Goal: Information Seeking & Learning: Find contact information

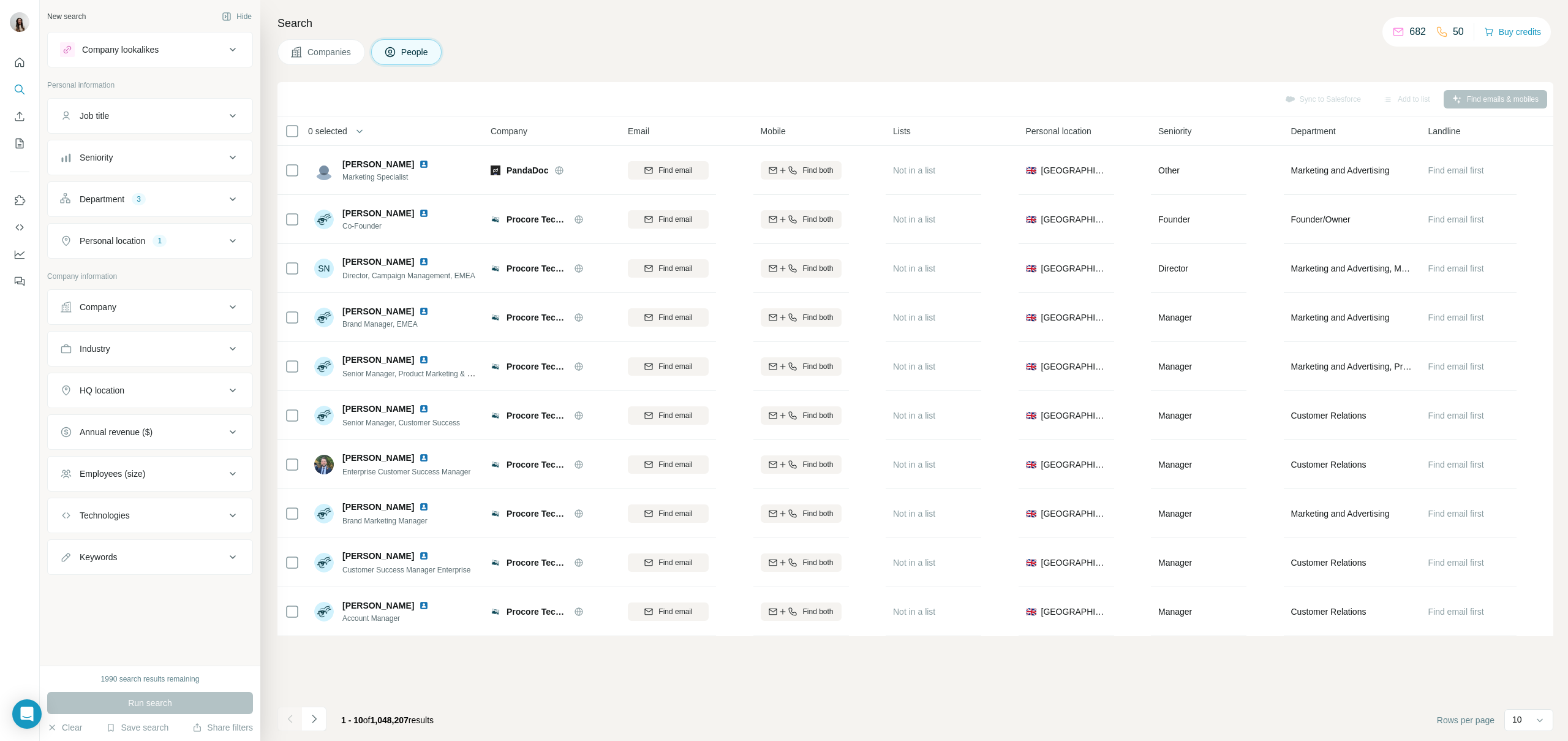
click at [149, 308] on div "Company" at bounding box center [143, 307] width 166 height 12
click at [151, 359] on input "text" at bounding box center [150, 360] width 180 height 22
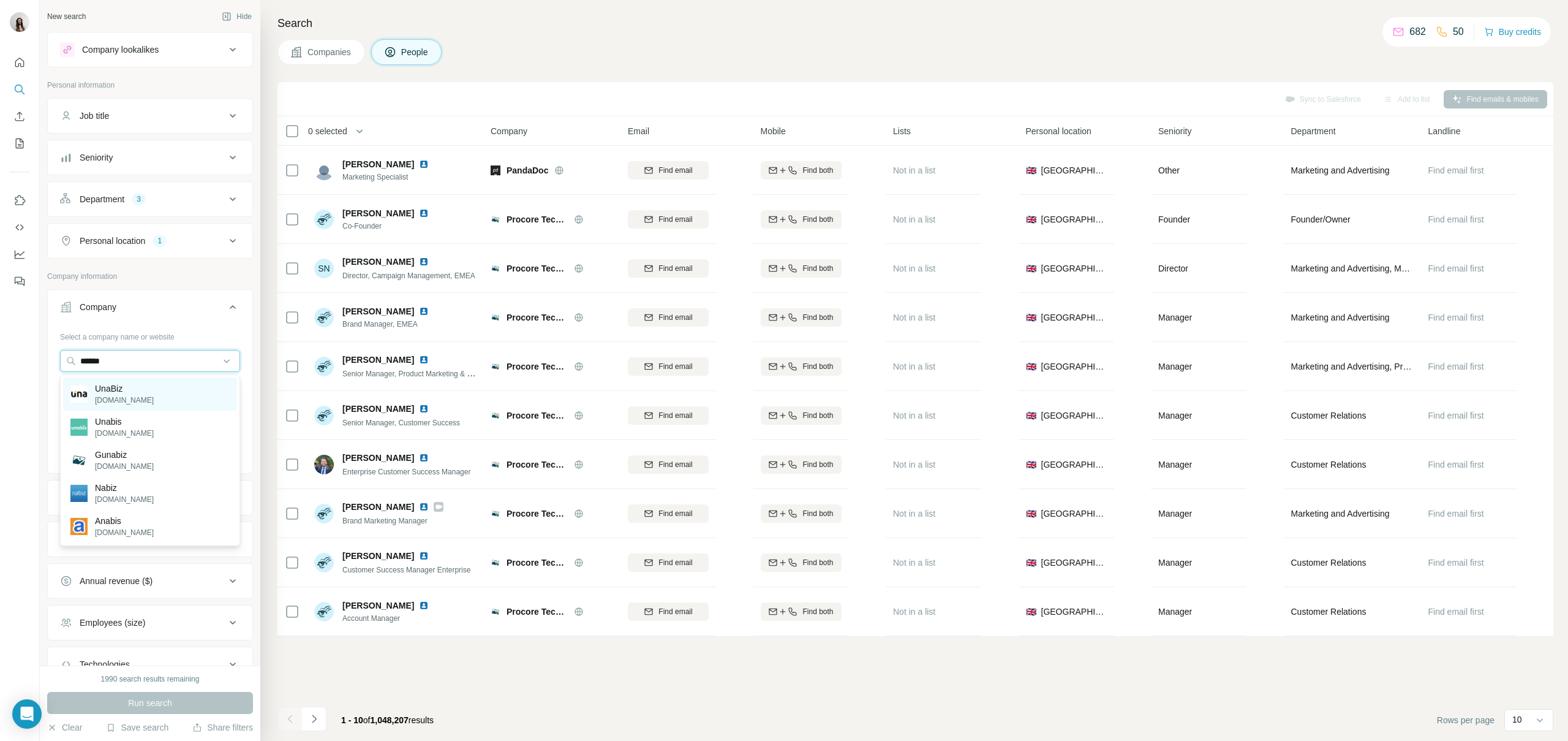
type input "******"
click at [146, 394] on div "UnaBiz [DOMAIN_NAME]" at bounding box center [150, 394] width 174 height 33
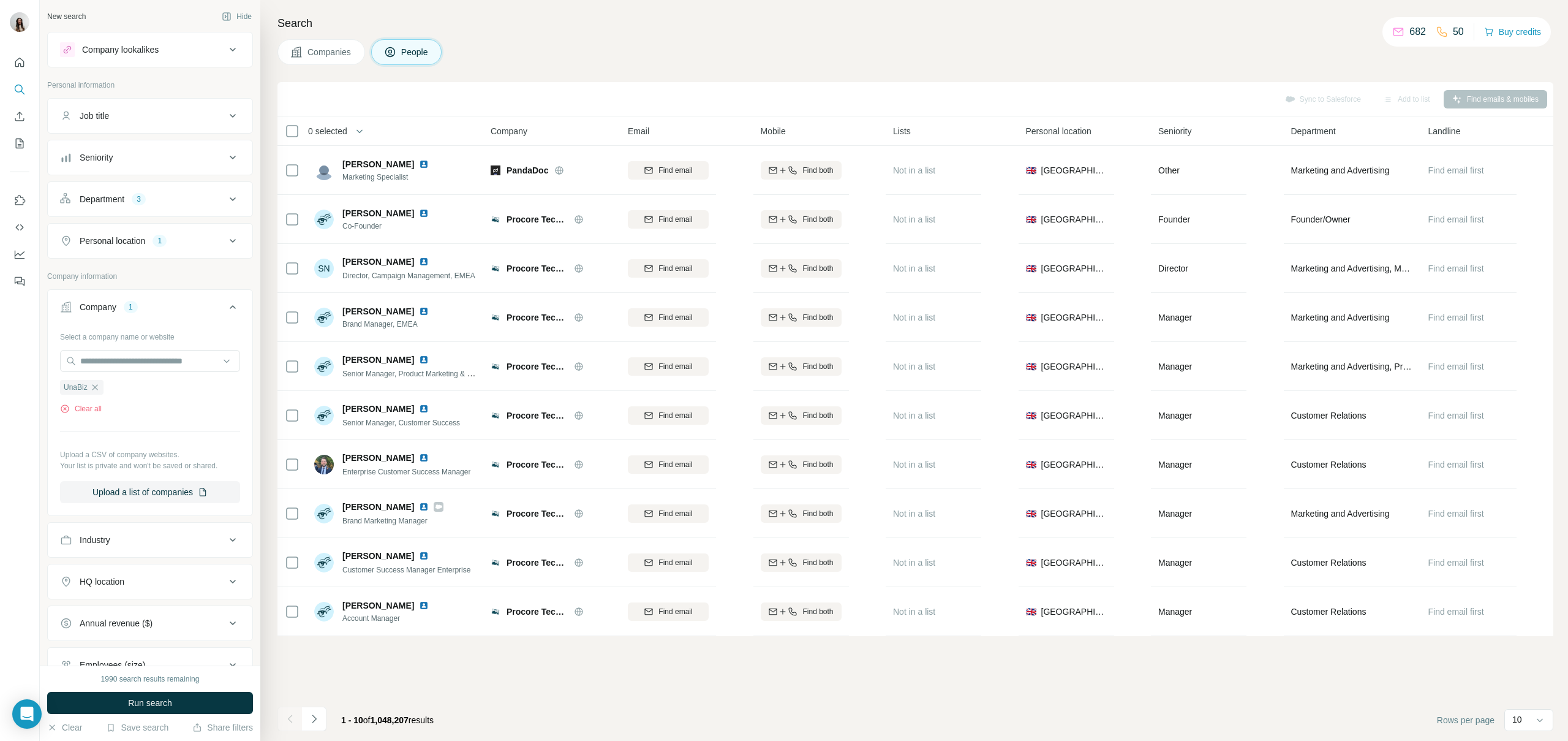
click at [199, 199] on div "Department 3" at bounding box center [143, 199] width 166 height 12
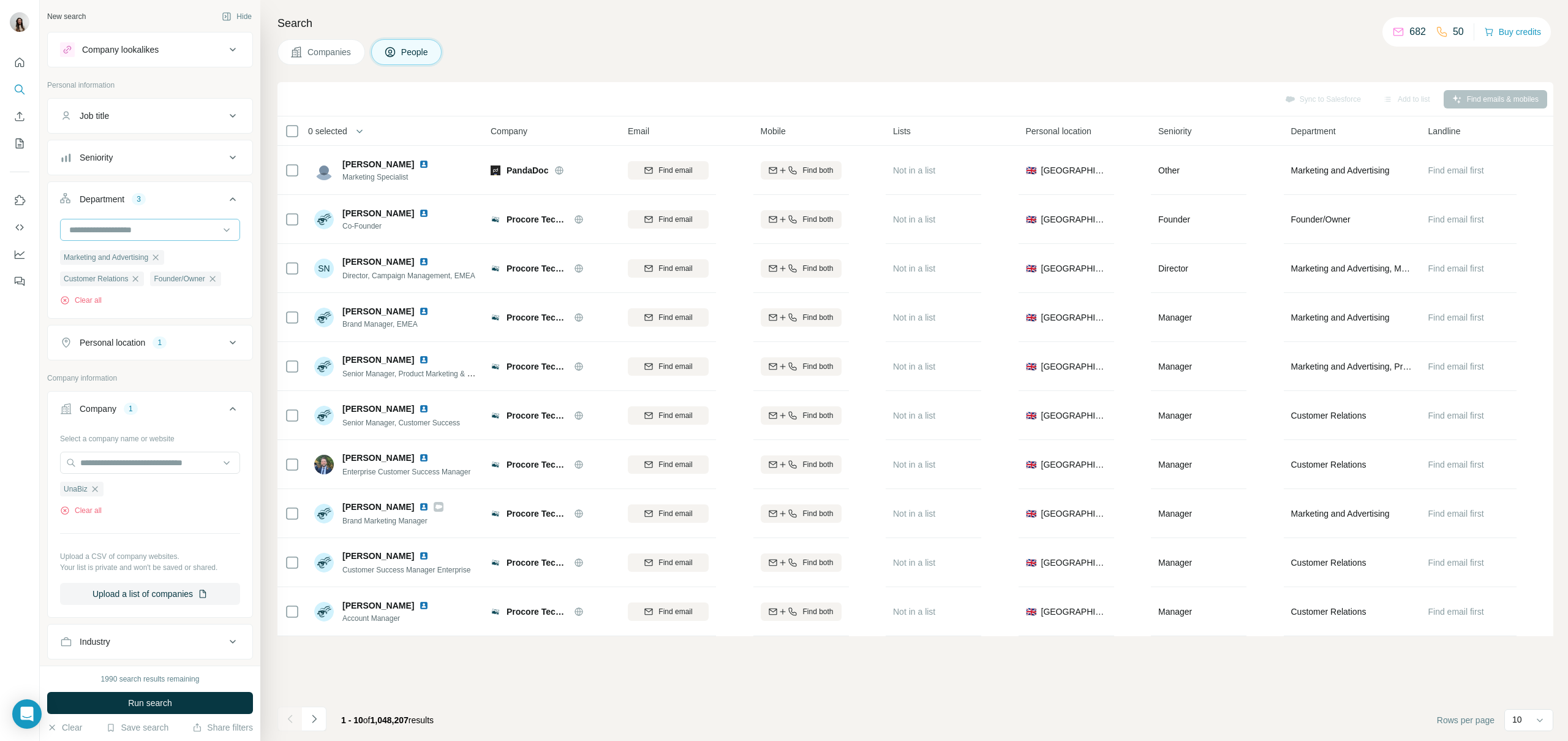
click at [131, 234] on input at bounding box center [144, 230] width 151 height 14
click at [179, 200] on div "Department 3" at bounding box center [143, 199] width 166 height 12
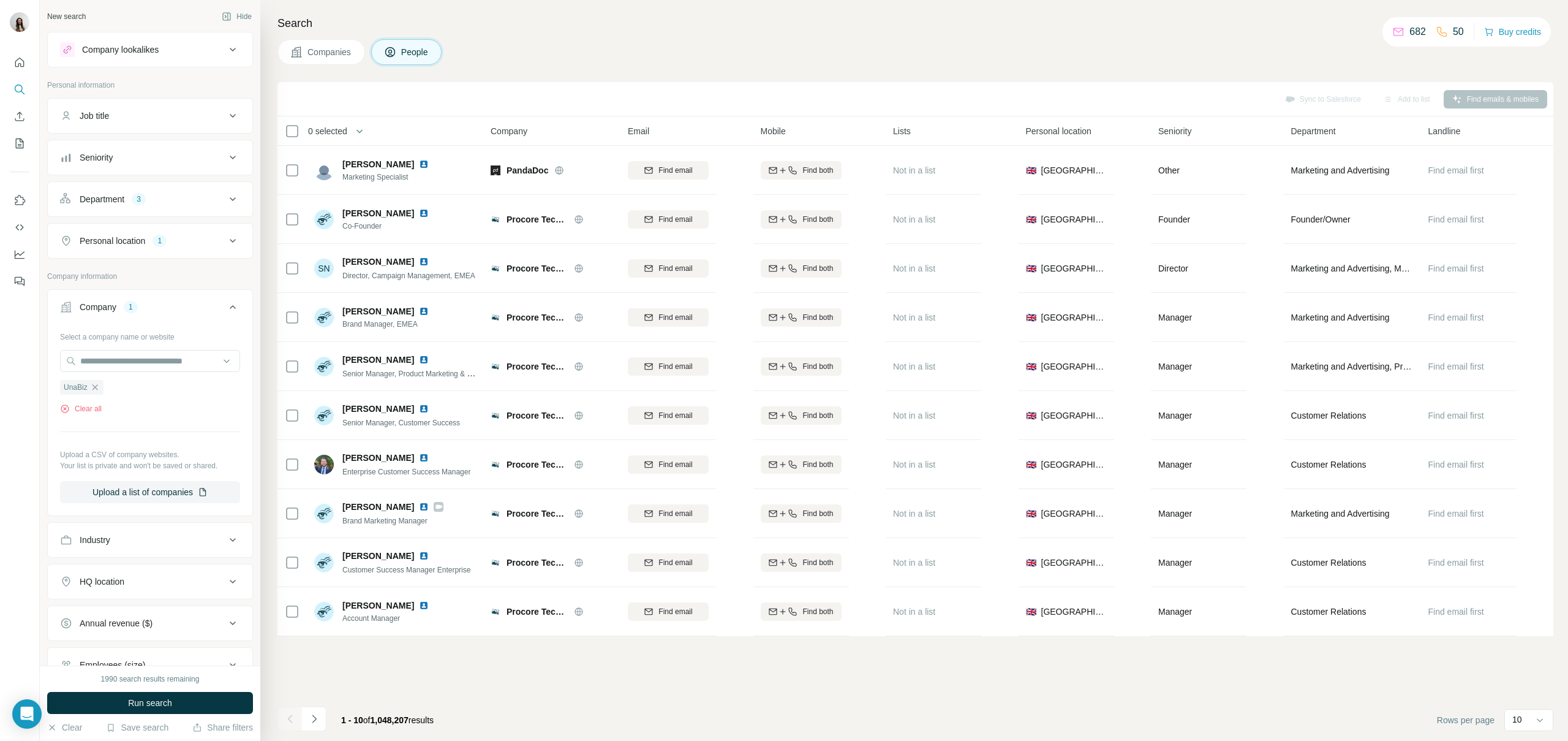
click at [166, 243] on div "1" at bounding box center [159, 241] width 14 height 11
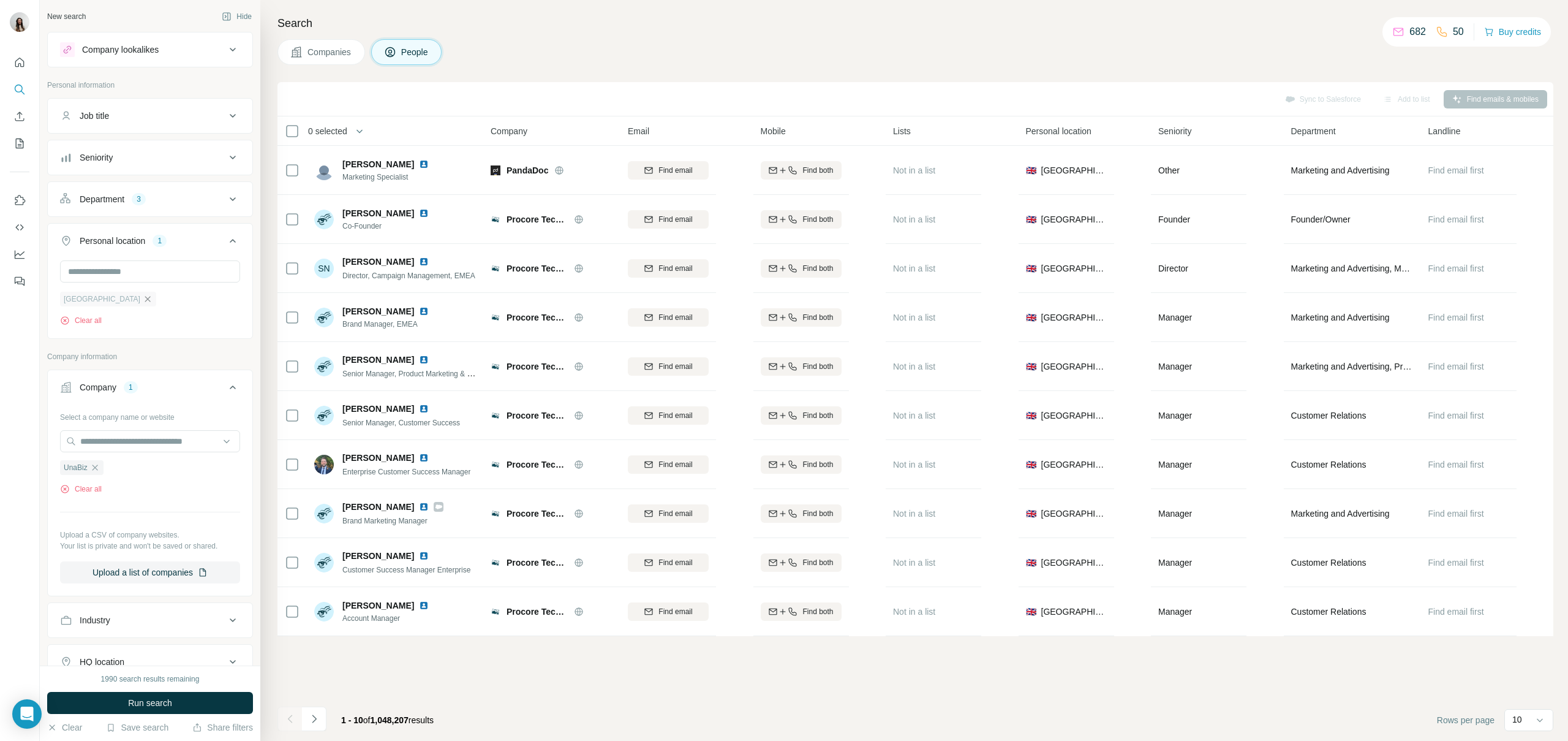
click at [145, 298] on icon "button" at bounding box center [148, 299] width 6 height 6
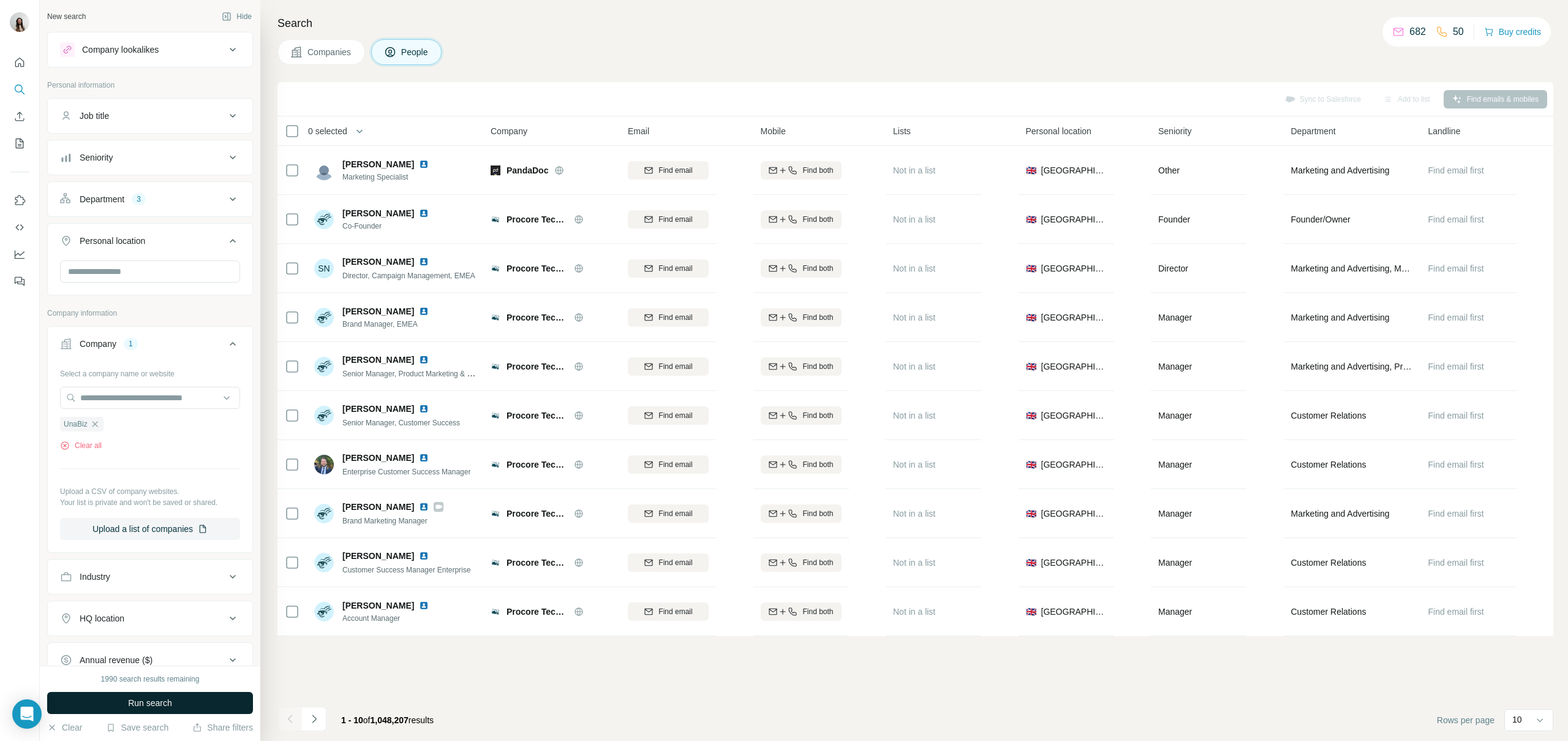
click at [110, 700] on button "Run search" at bounding box center [150, 702] width 206 height 22
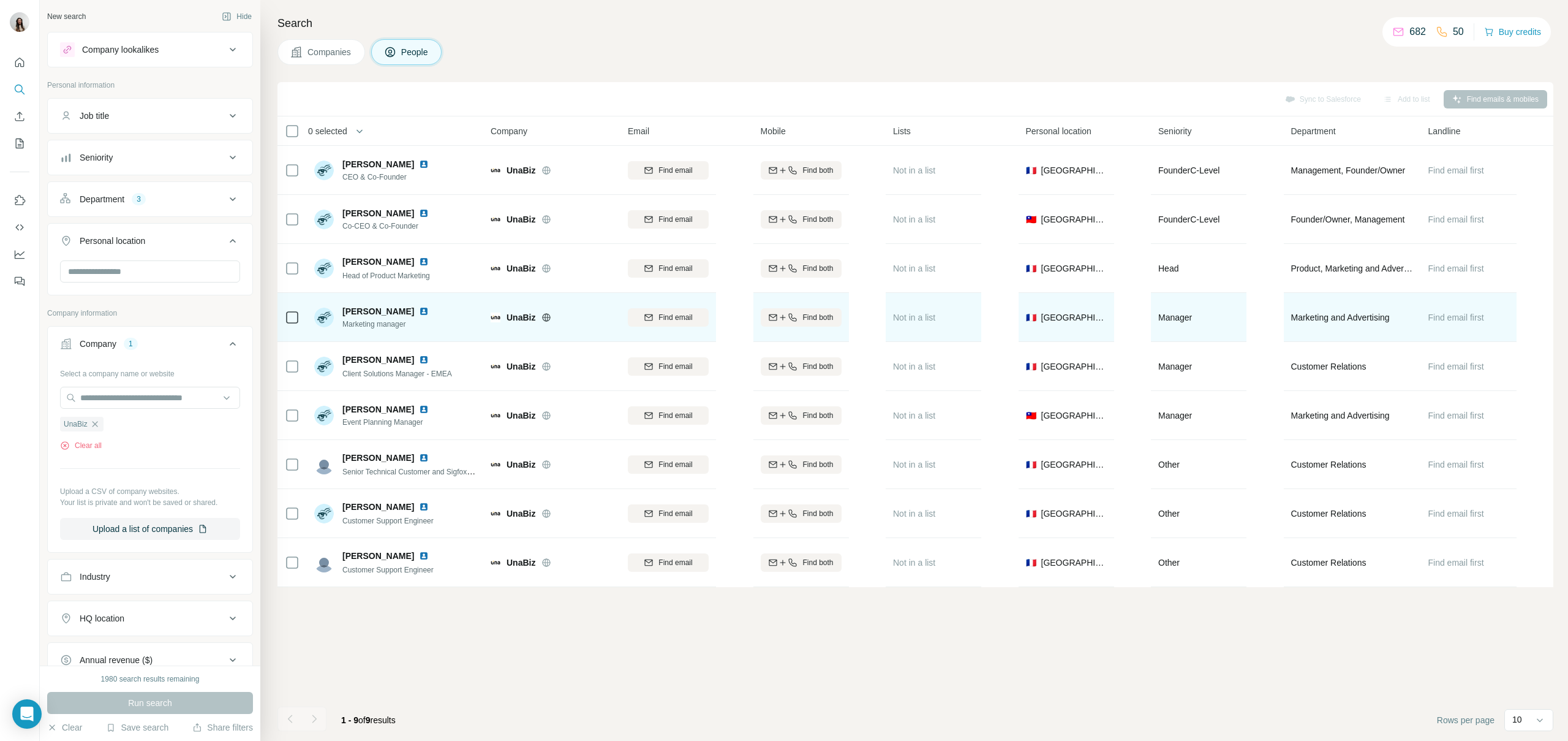
click at [366, 312] on span "[PERSON_NAME]" at bounding box center [378, 311] width 71 height 12
click at [419, 312] on img at bounding box center [424, 311] width 10 height 10
click at [696, 314] on div "Find email" at bounding box center [669, 317] width 81 height 11
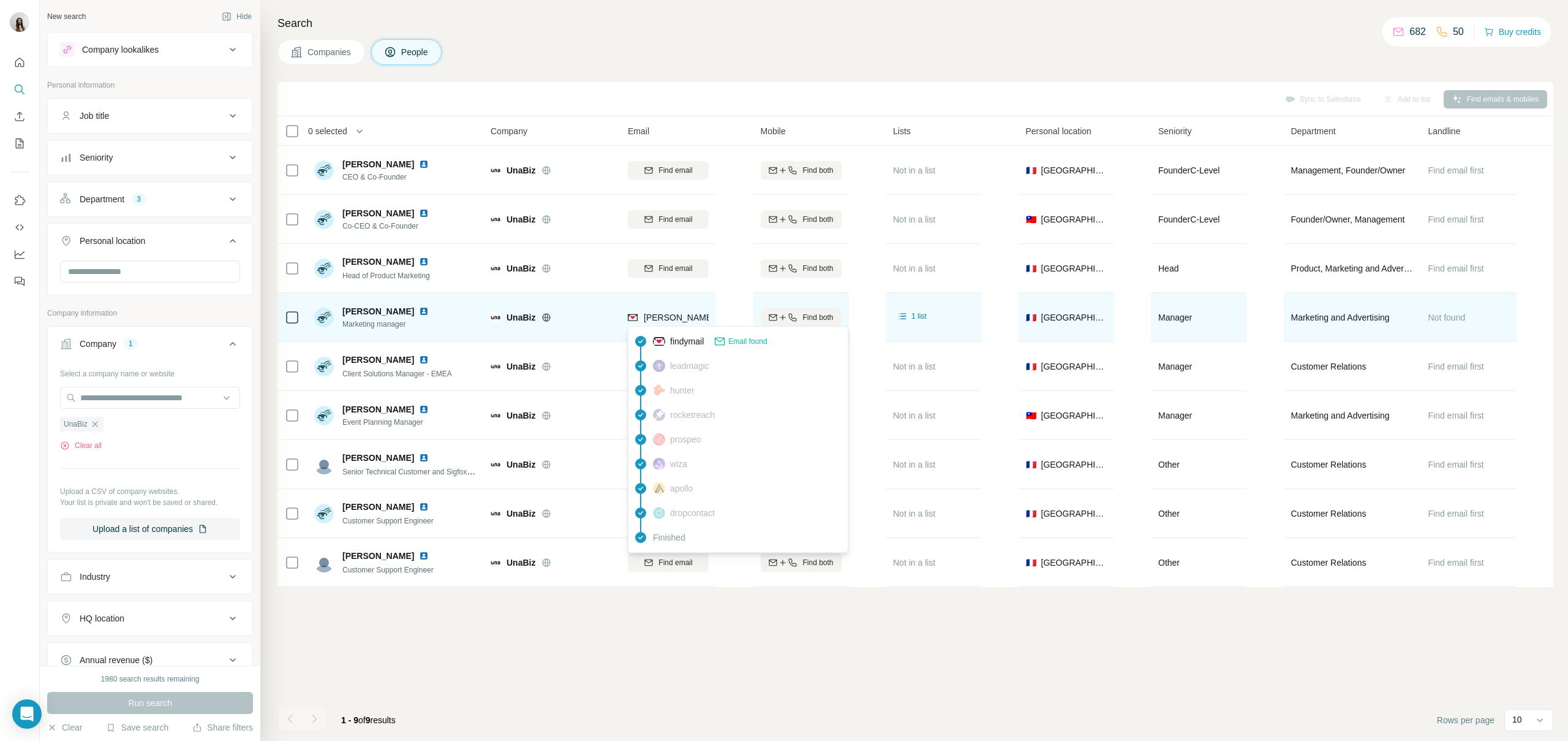
click at [631, 317] on img at bounding box center [633, 317] width 10 height 12
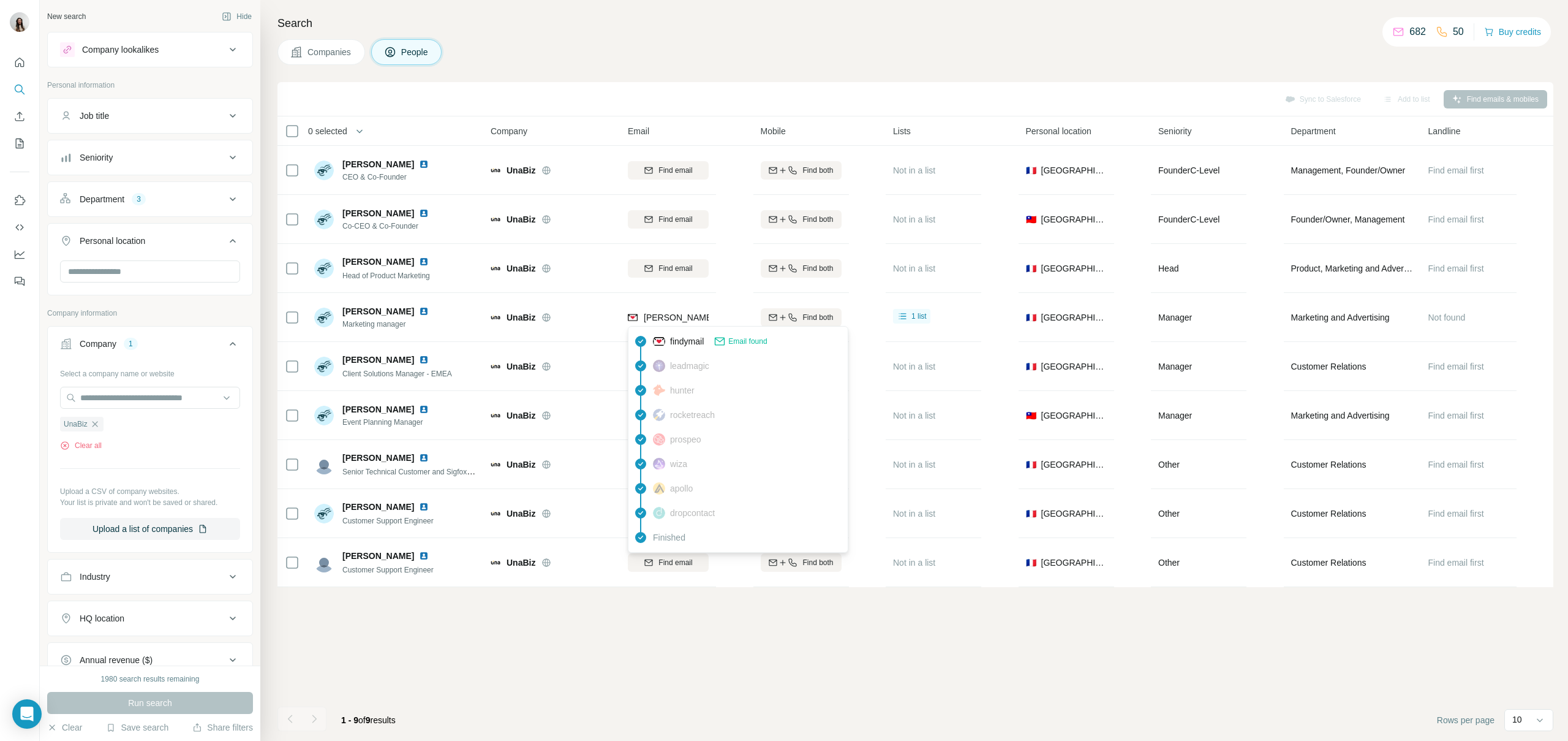
click at [746, 338] on span "Email found" at bounding box center [748, 342] width 39 height 11
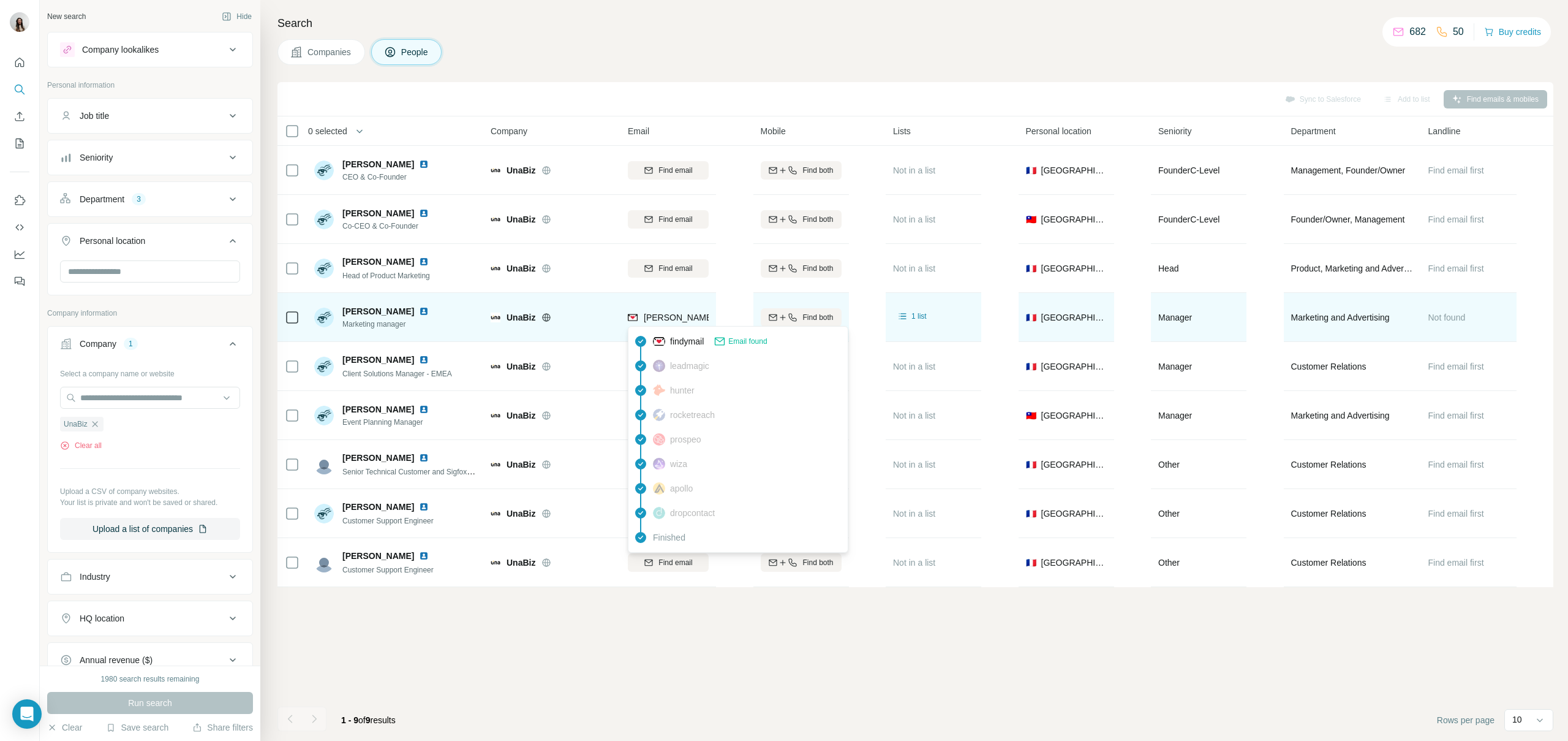
click at [691, 318] on span "[PERSON_NAME][EMAIL_ADDRESS][DOMAIN_NAME]" at bounding box center [752, 317] width 216 height 10
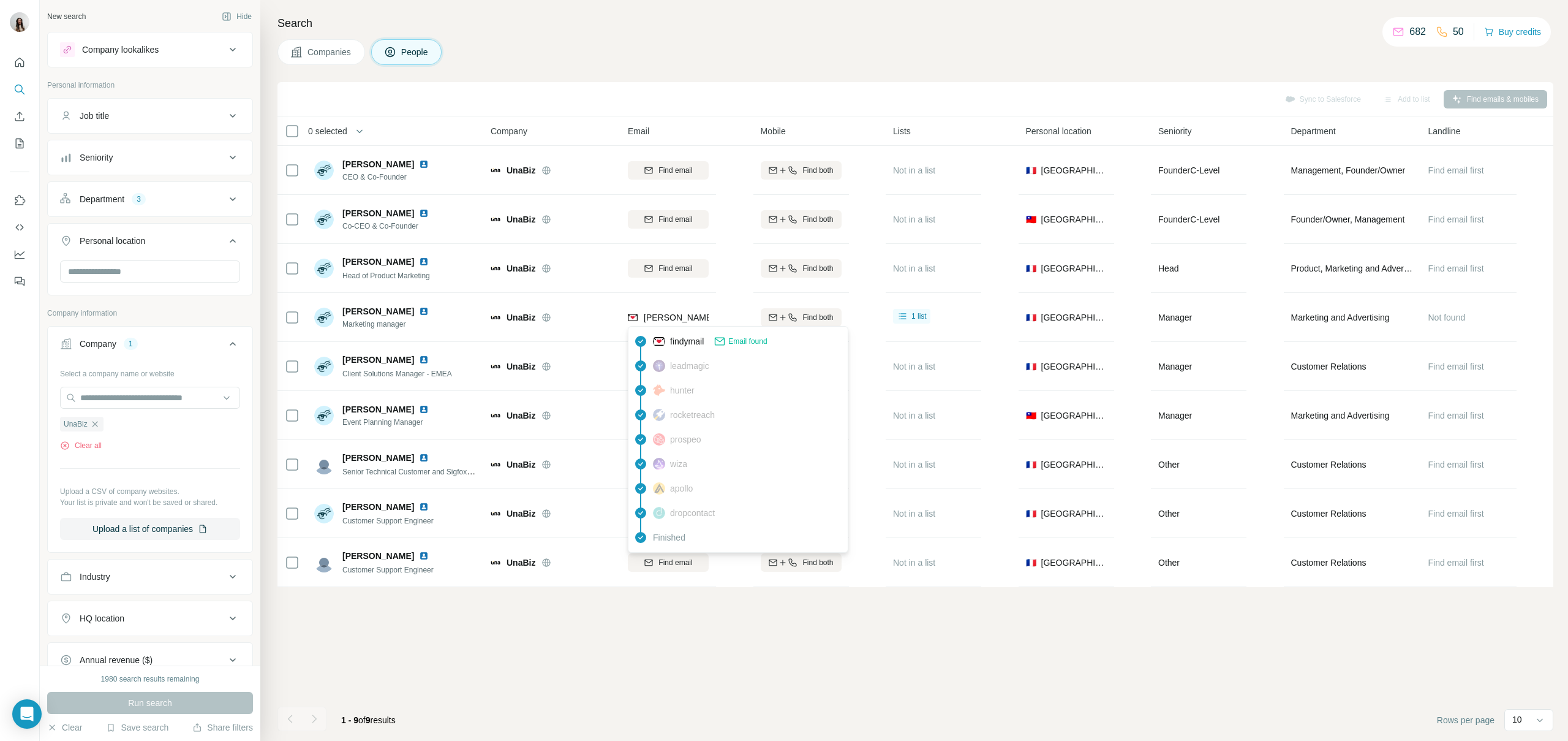
click at [1204, 644] on div "Sync to Salesforce Add to list Find emails & mobiles 0 selected People Company …" at bounding box center [915, 411] width 1276 height 658
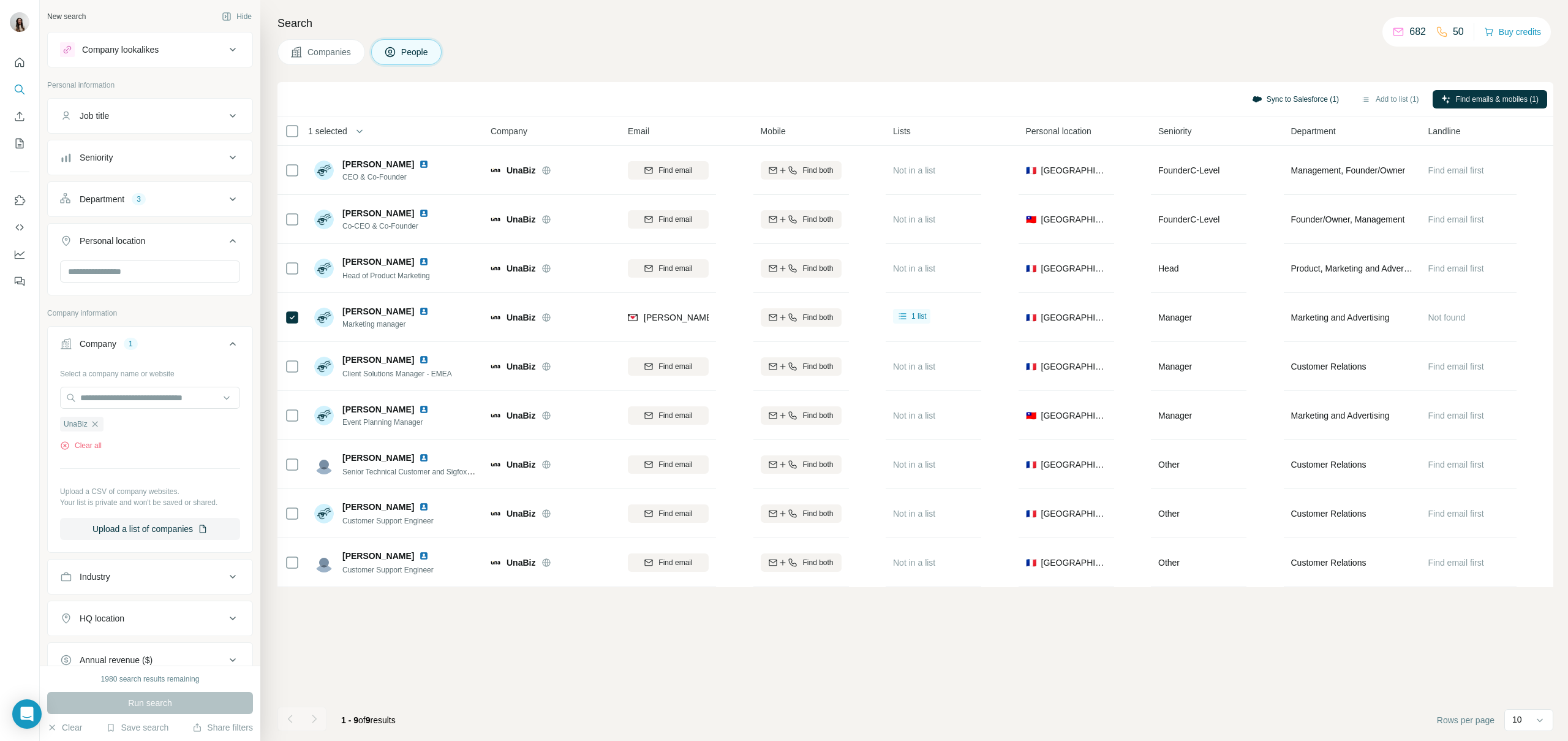
click at [1299, 94] on button "Sync to Salesforce (1)" at bounding box center [1295, 99] width 104 height 19
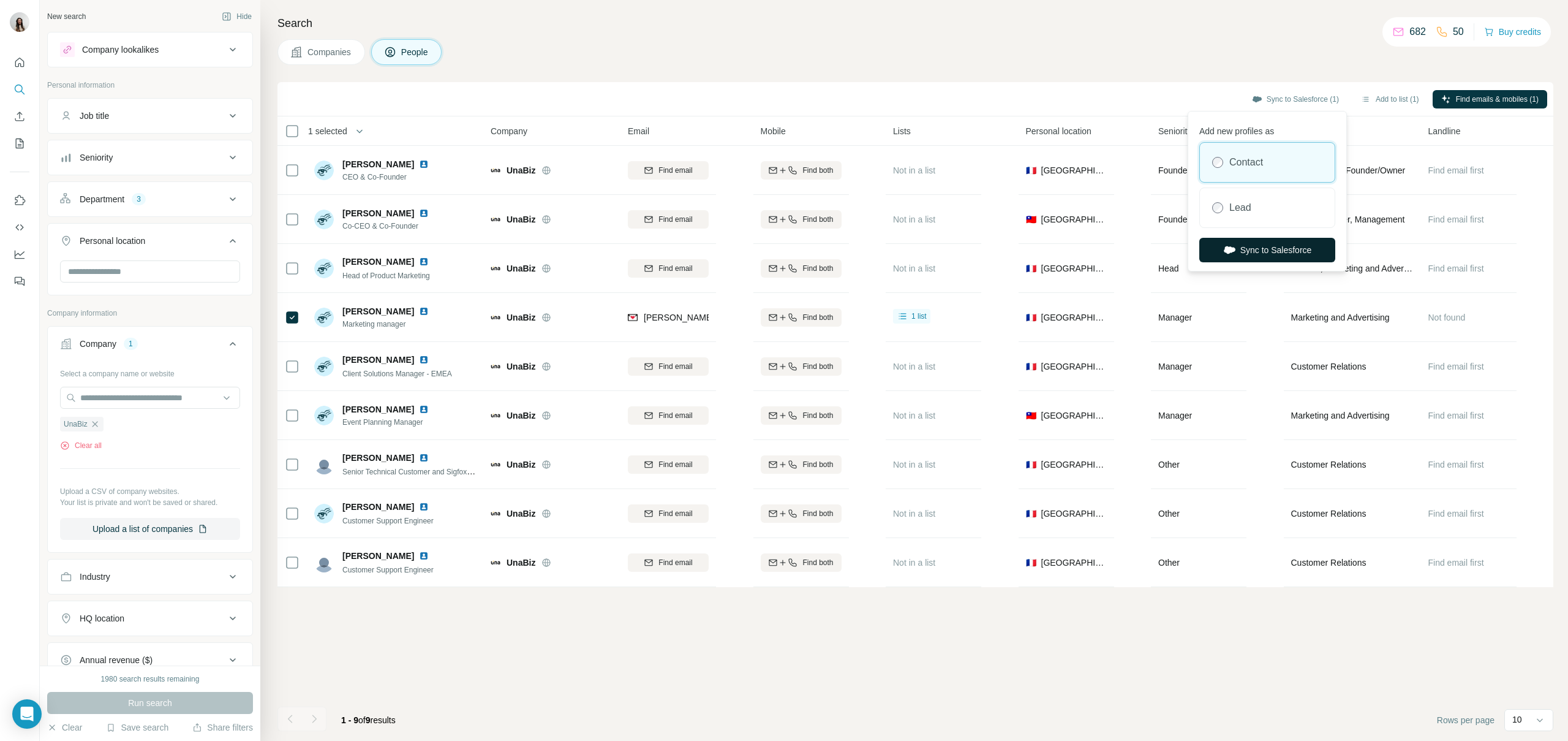
click at [1223, 252] on icon "button" at bounding box center [1229, 249] width 12 height 12
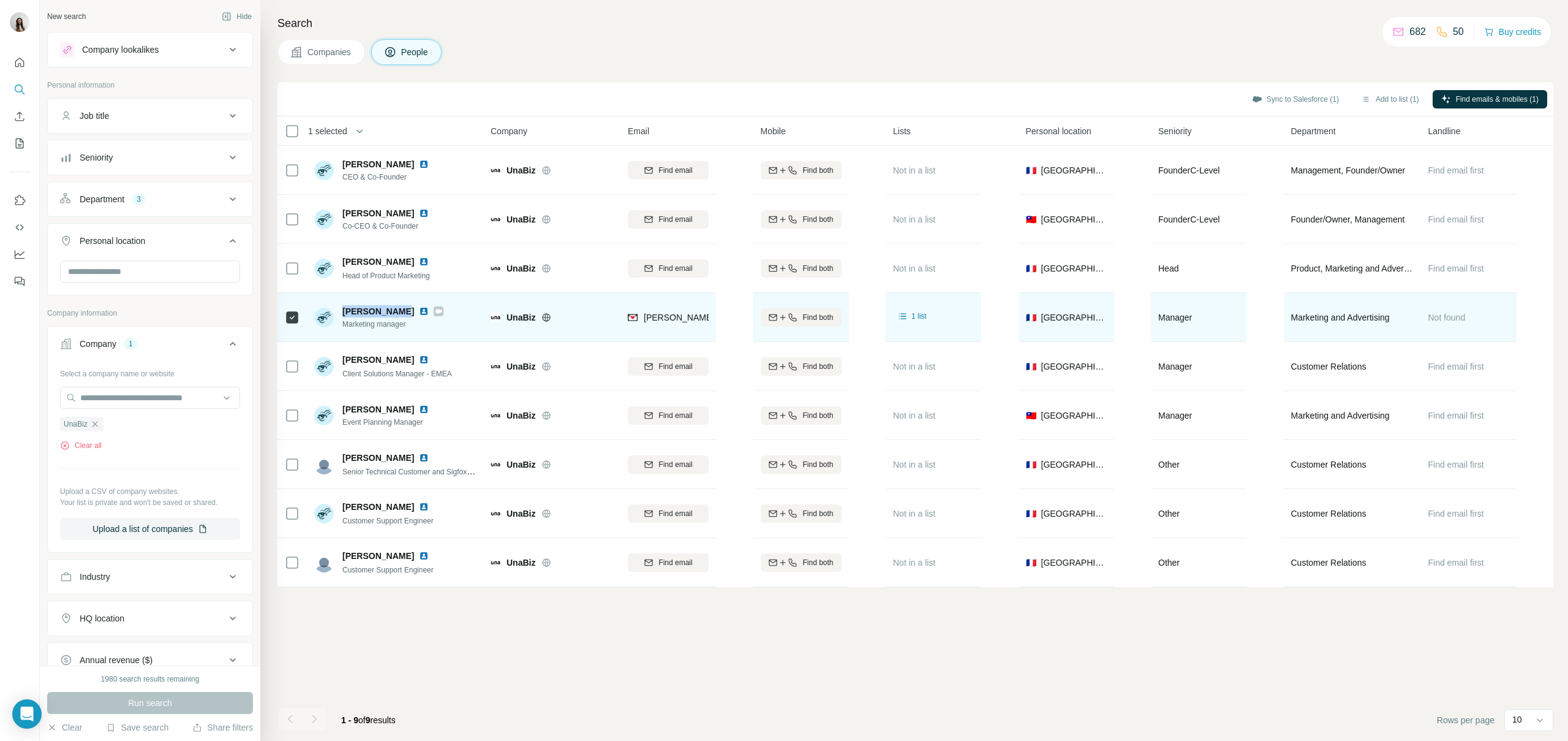
drag, startPoint x: 343, startPoint y: 310, endPoint x: 399, endPoint y: 311, distance: 56.0
click at [399, 311] on div "[PERSON_NAME]" at bounding box center [393, 311] width 101 height 12
copy span "[PERSON_NAME]"
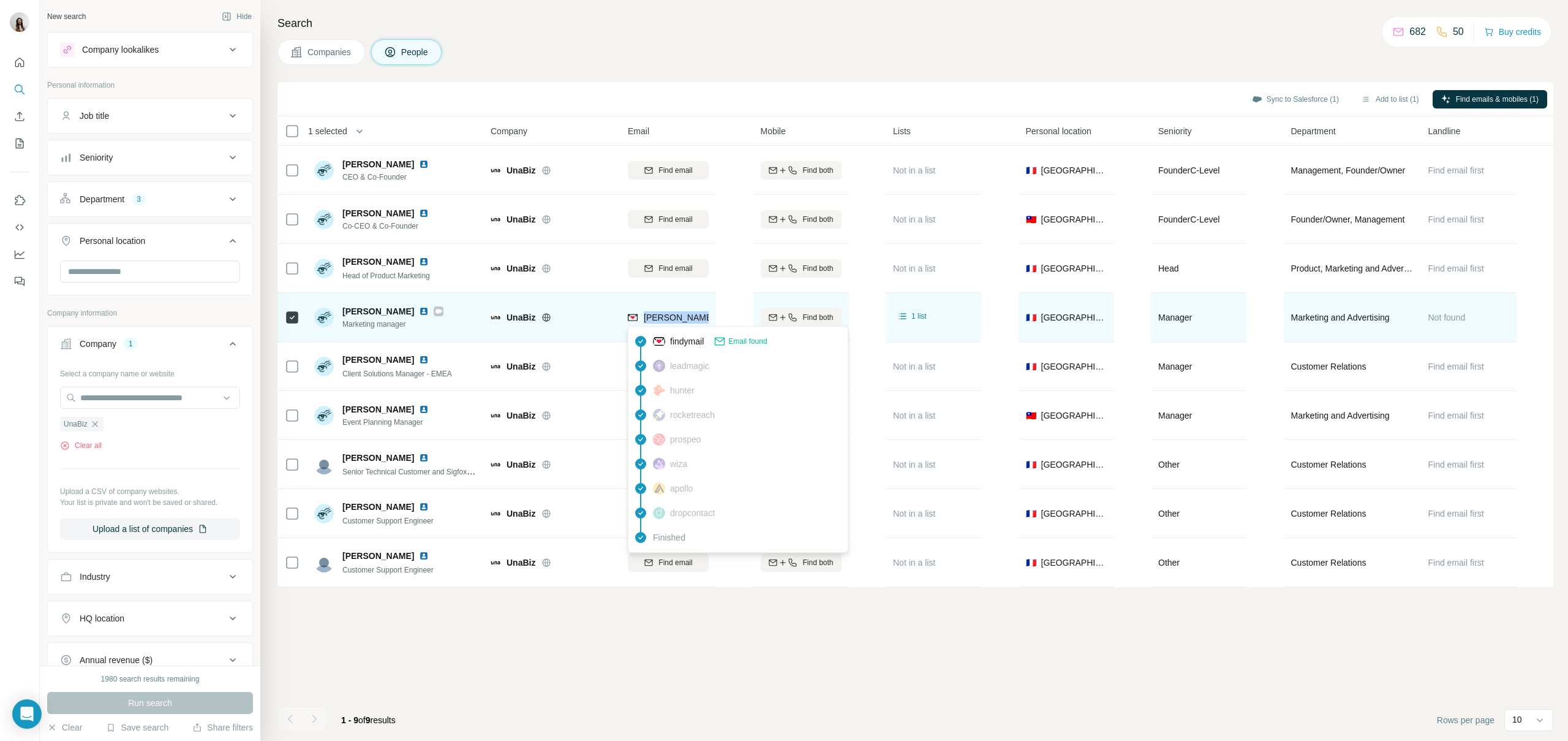
drag, startPoint x: 642, startPoint y: 317, endPoint x: 705, endPoint y: 319, distance: 63.0
click at [705, 319] on div "[PERSON_NAME][EMAIL_ADDRESS][DOMAIN_NAME]" at bounding box center [739, 317] width 222 height 12
copy span "[PERSON_NAME]"
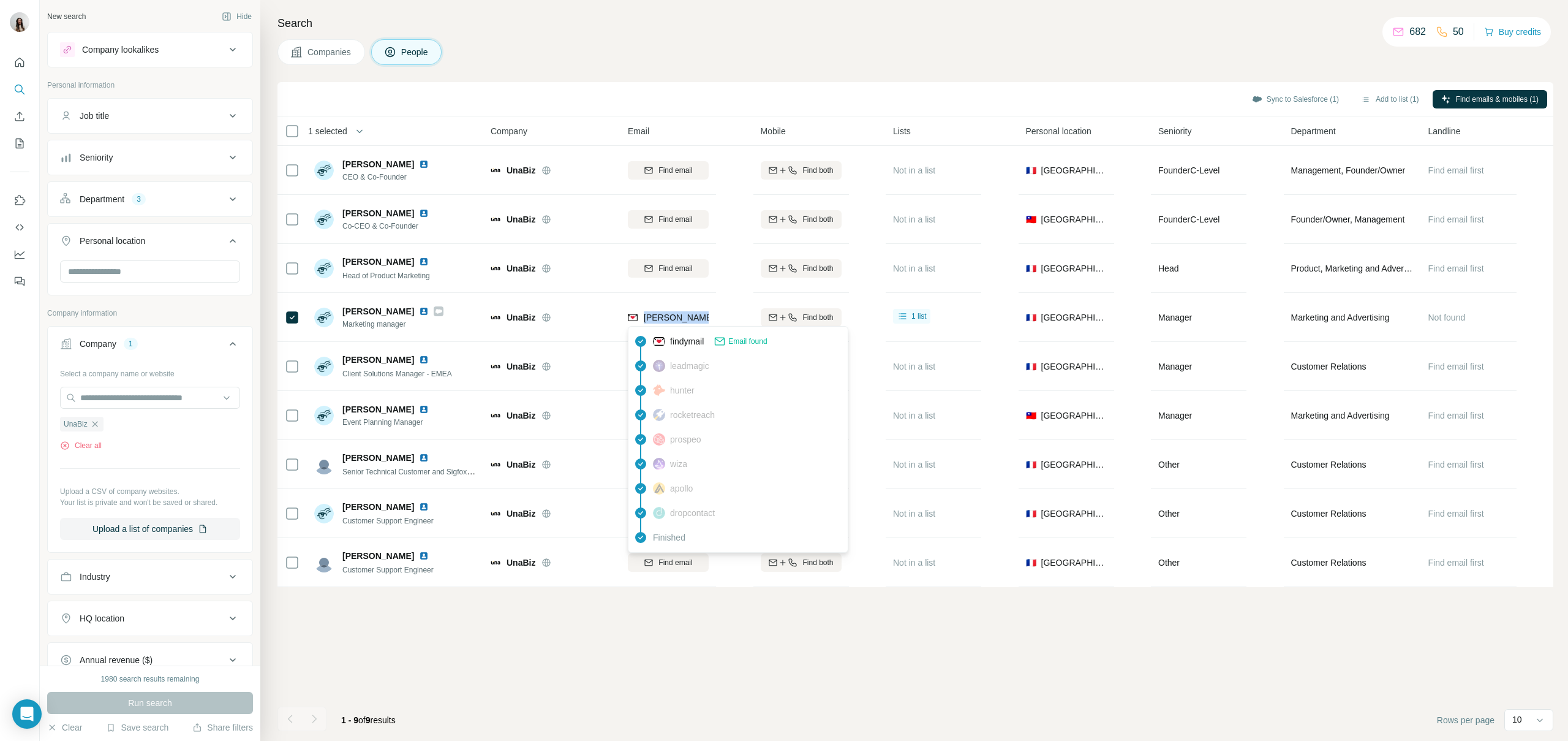
click at [178, 198] on div "Department 3" at bounding box center [143, 199] width 166 height 12
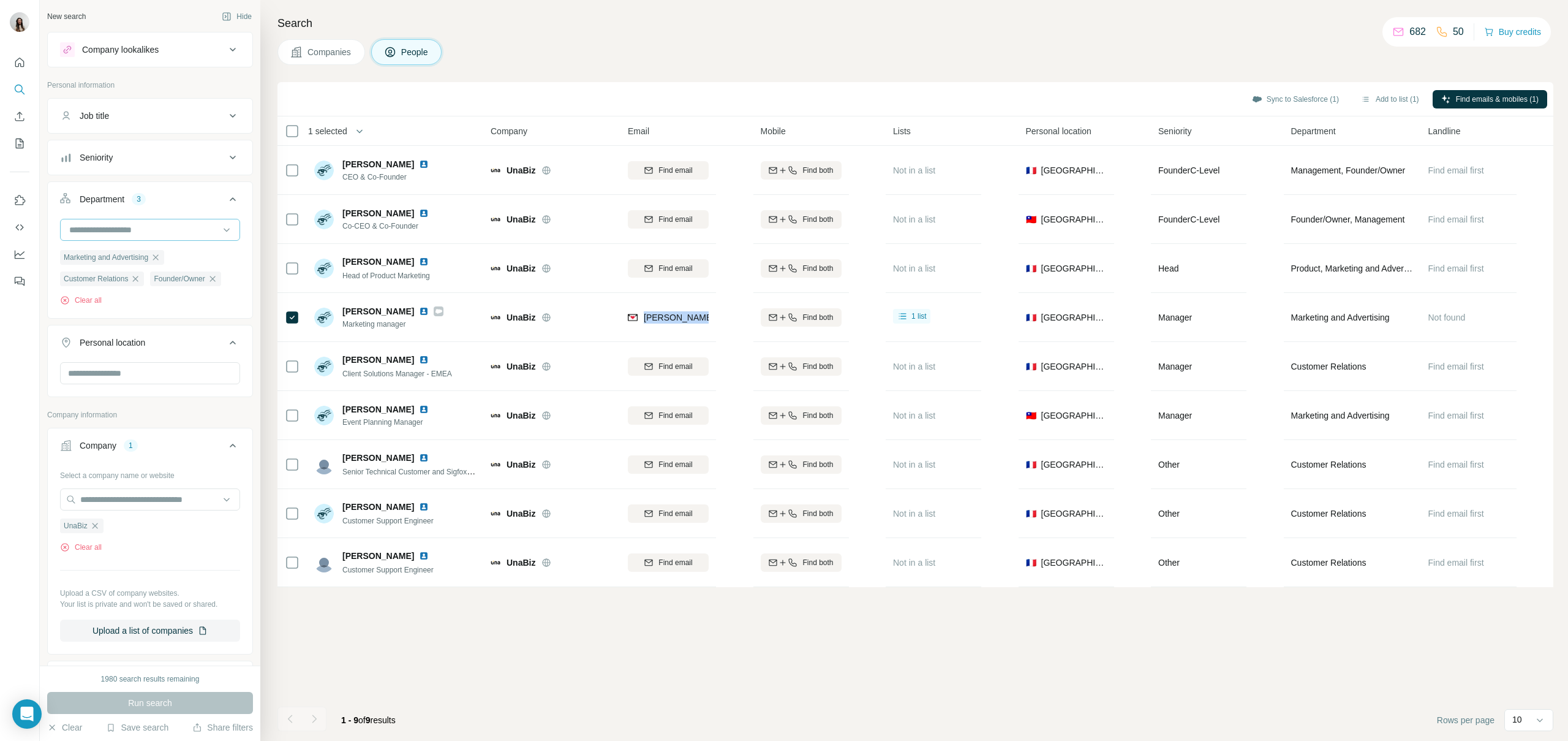
click at [181, 230] on input at bounding box center [144, 230] width 151 height 14
click at [156, 291] on div "HR" at bounding box center [150, 292] width 159 height 12
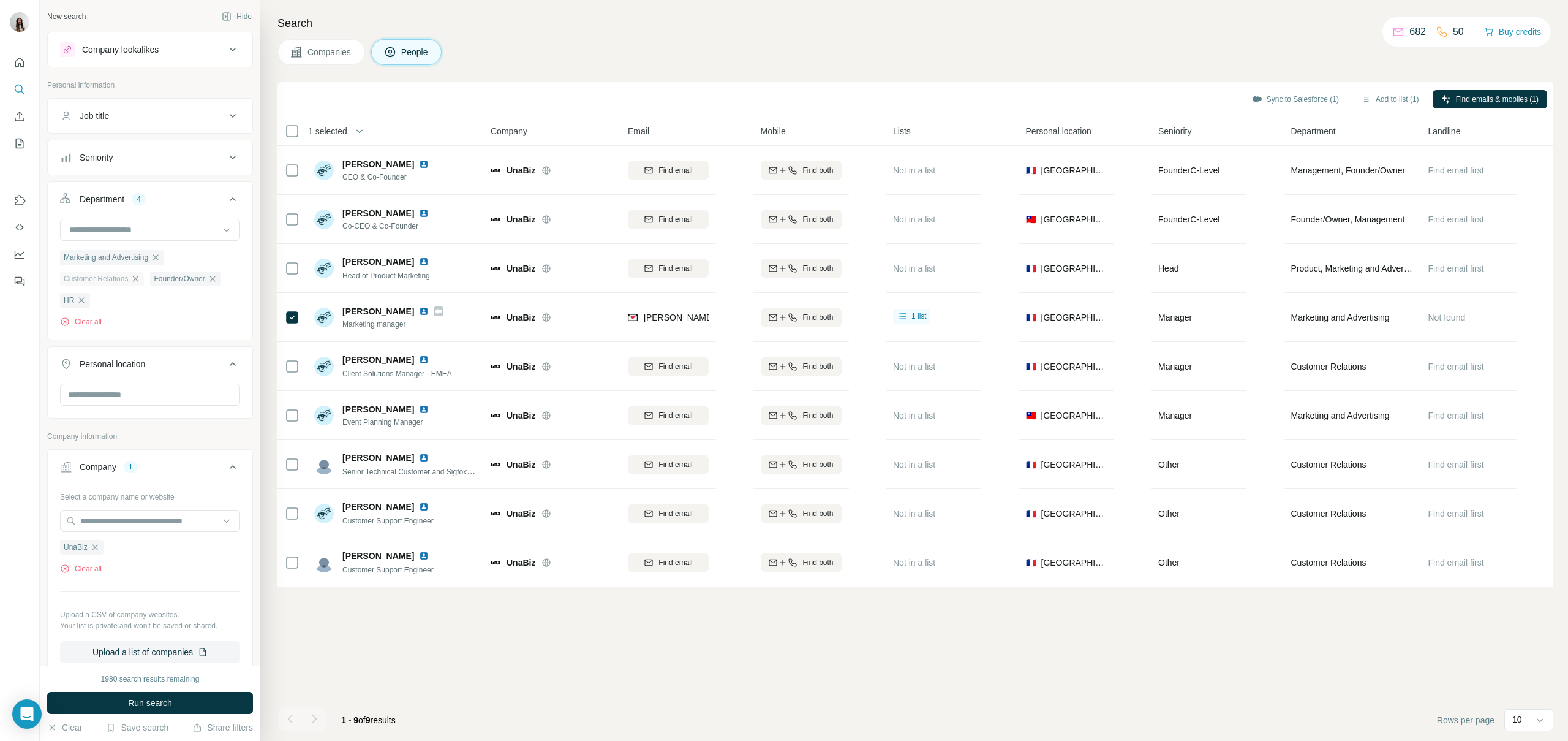
click at [140, 282] on icon "button" at bounding box center [136, 278] width 10 height 10
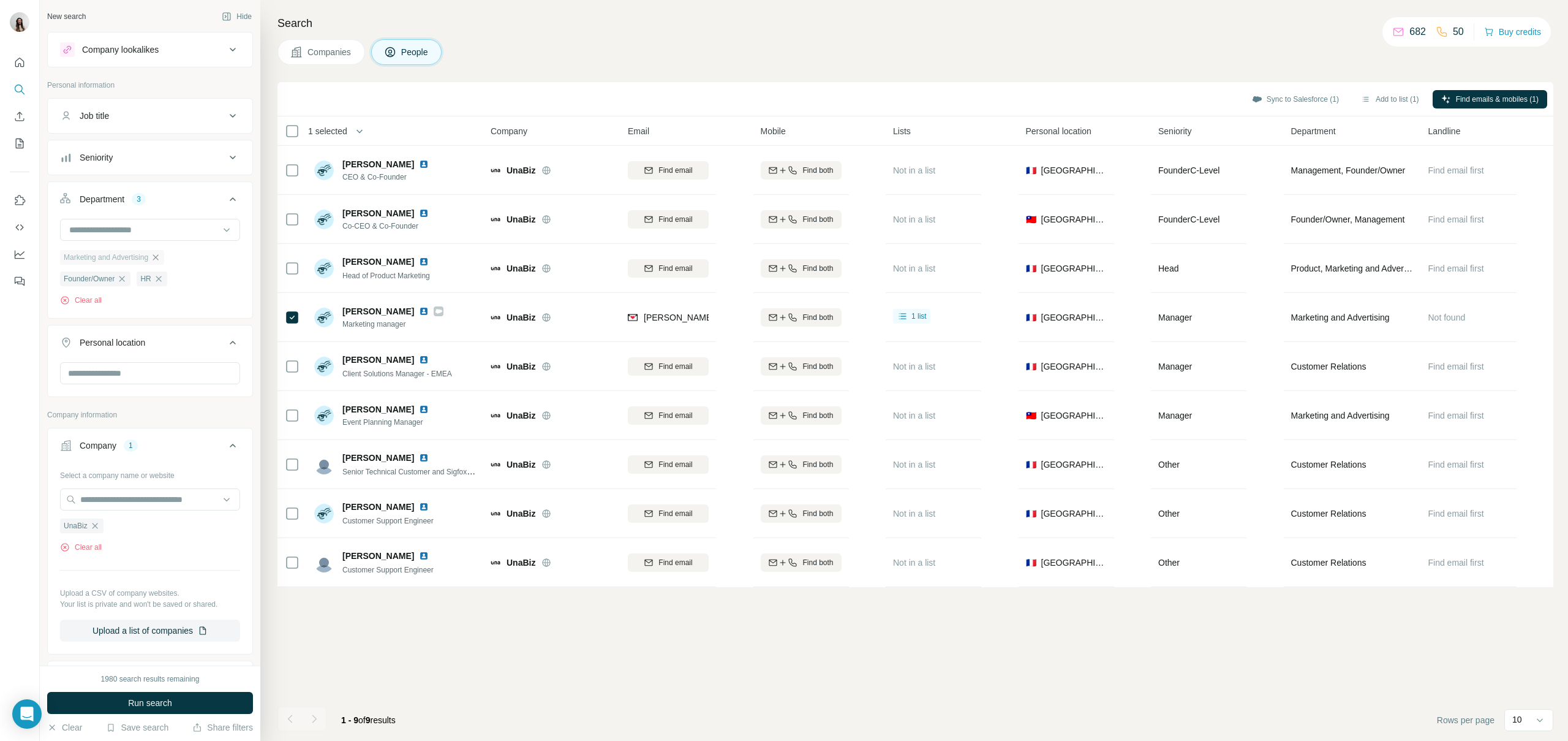
click at [161, 260] on icon "button" at bounding box center [156, 257] width 10 height 10
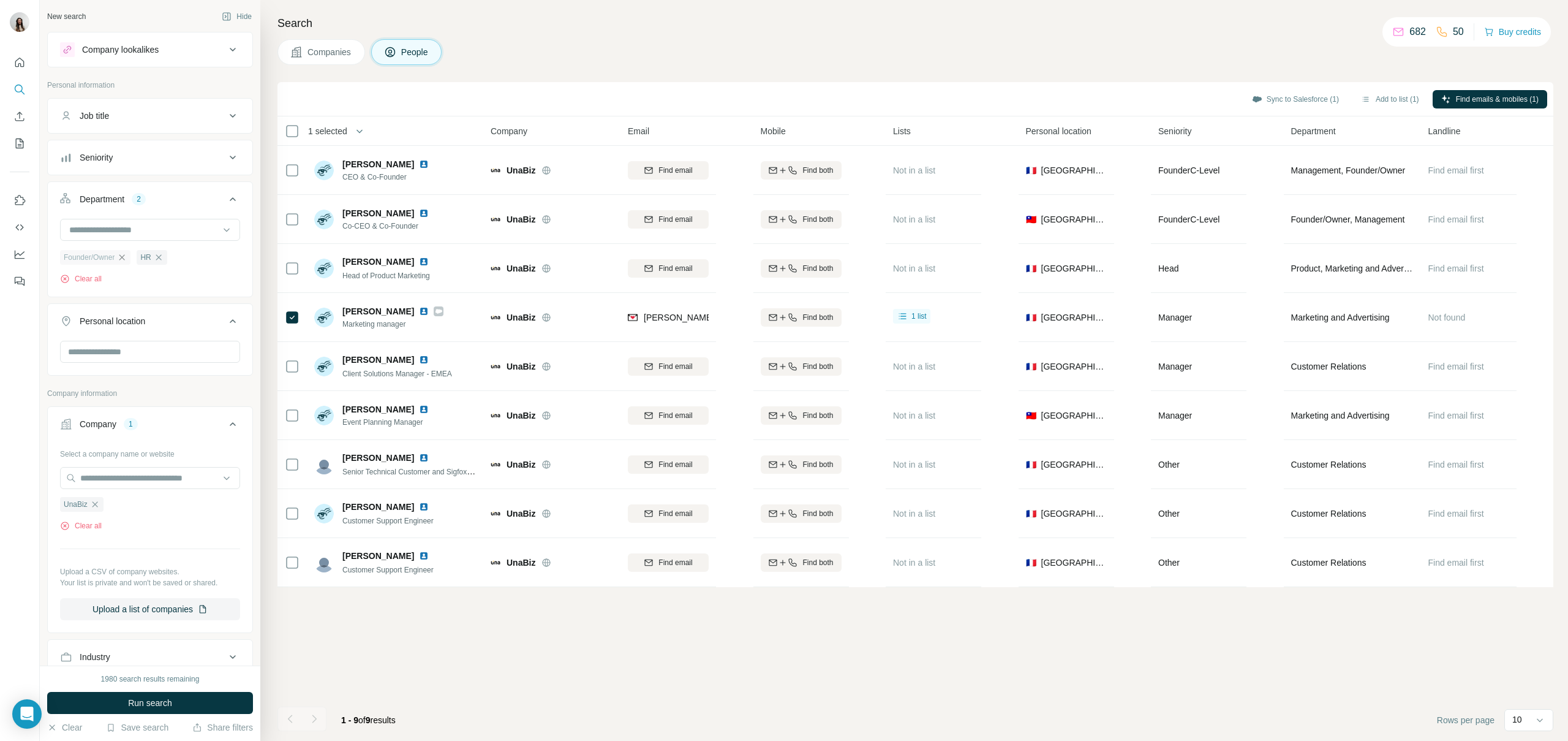
click at [127, 257] on icon "button" at bounding box center [122, 257] width 10 height 10
click at [81, 706] on button "Run search" at bounding box center [150, 702] width 206 height 22
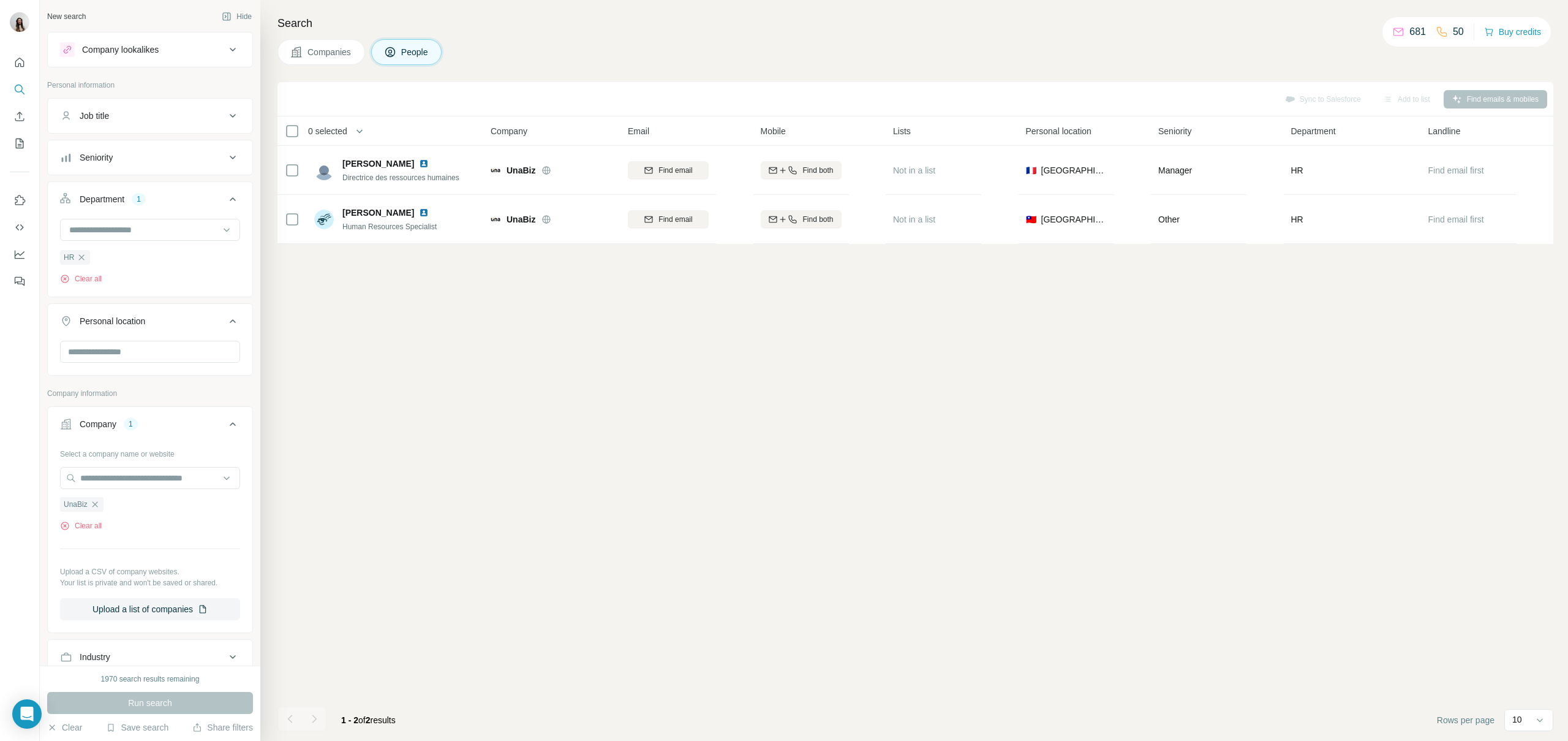
click at [180, 198] on div "Department 1" at bounding box center [143, 199] width 166 height 12
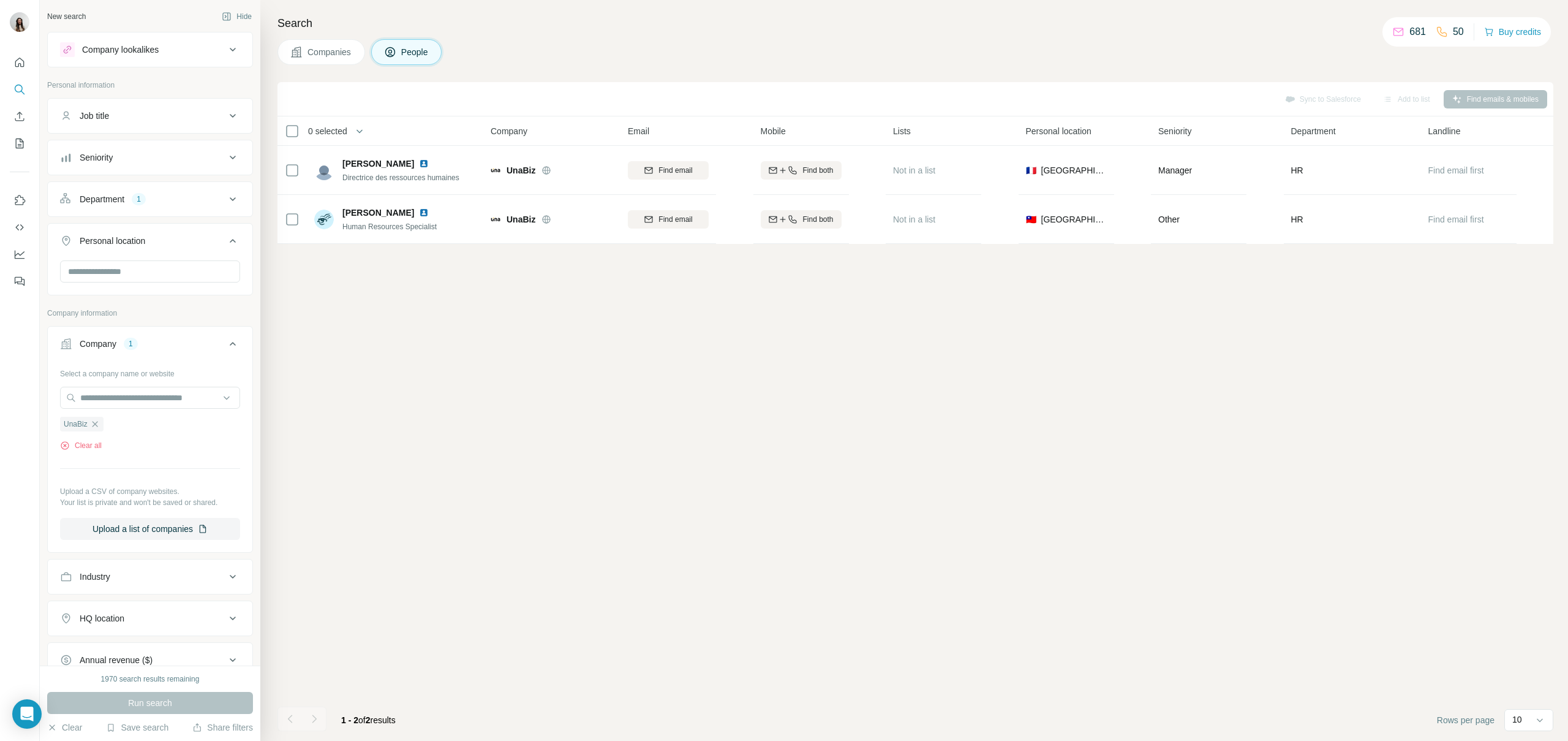
click at [171, 200] on div "Department 1" at bounding box center [143, 199] width 166 height 12
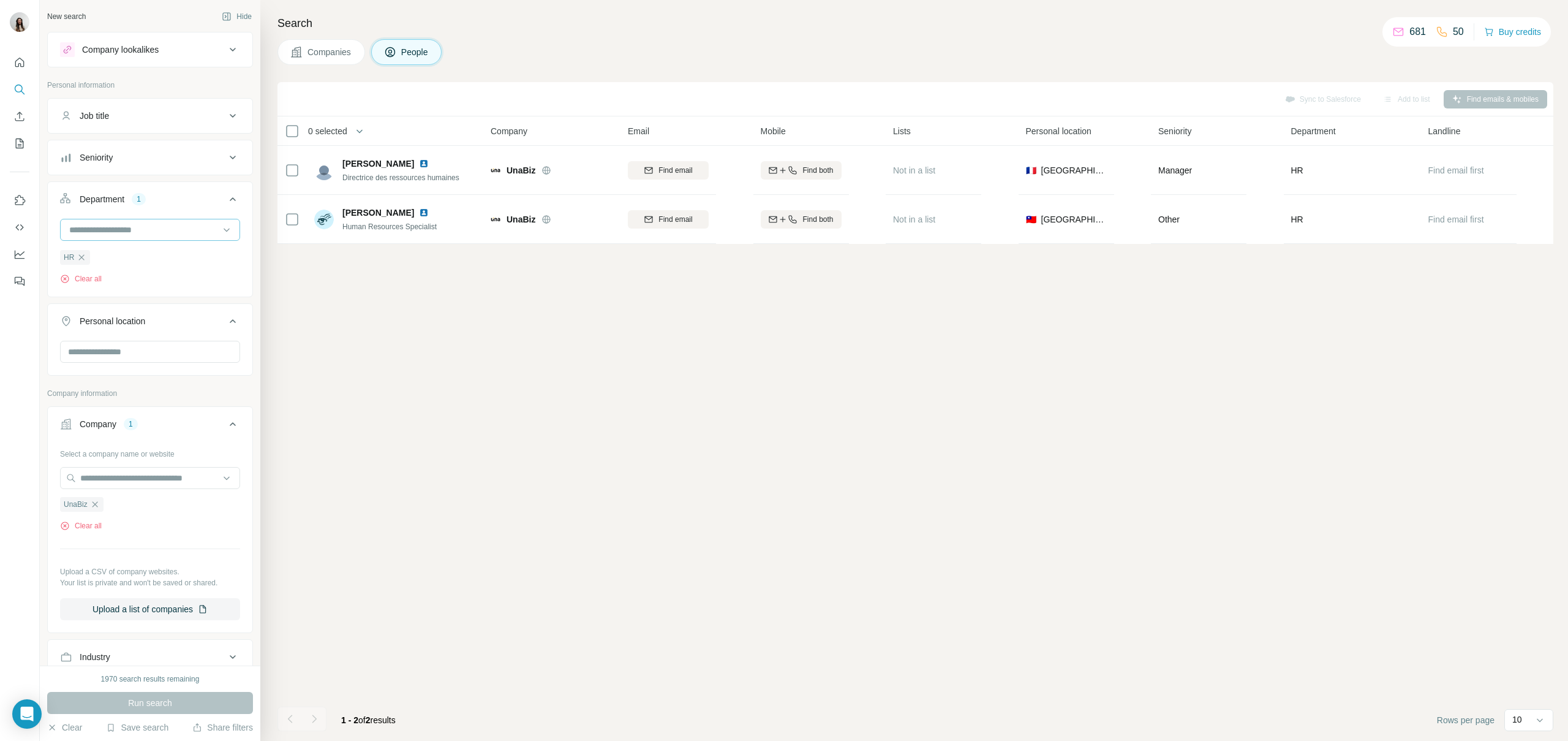
click at [166, 230] on input at bounding box center [144, 230] width 151 height 14
click at [157, 266] on div "Other" at bounding box center [150, 266] width 159 height 12
click at [135, 700] on span "Run search" at bounding box center [150, 702] width 44 height 12
